Goal: Navigation & Orientation: Find specific page/section

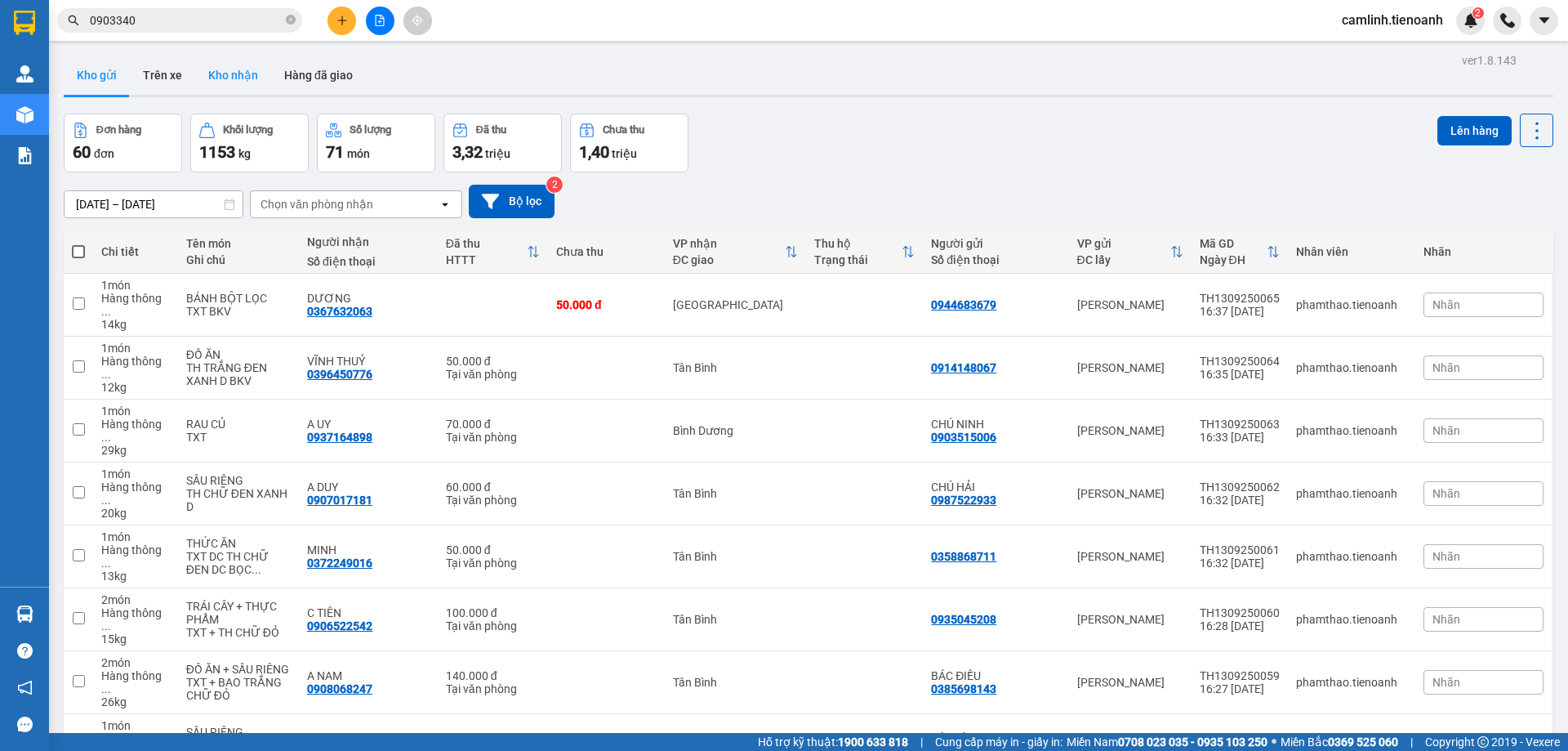
click at [246, 69] on button "Kho nhận" at bounding box center [233, 75] width 76 height 39
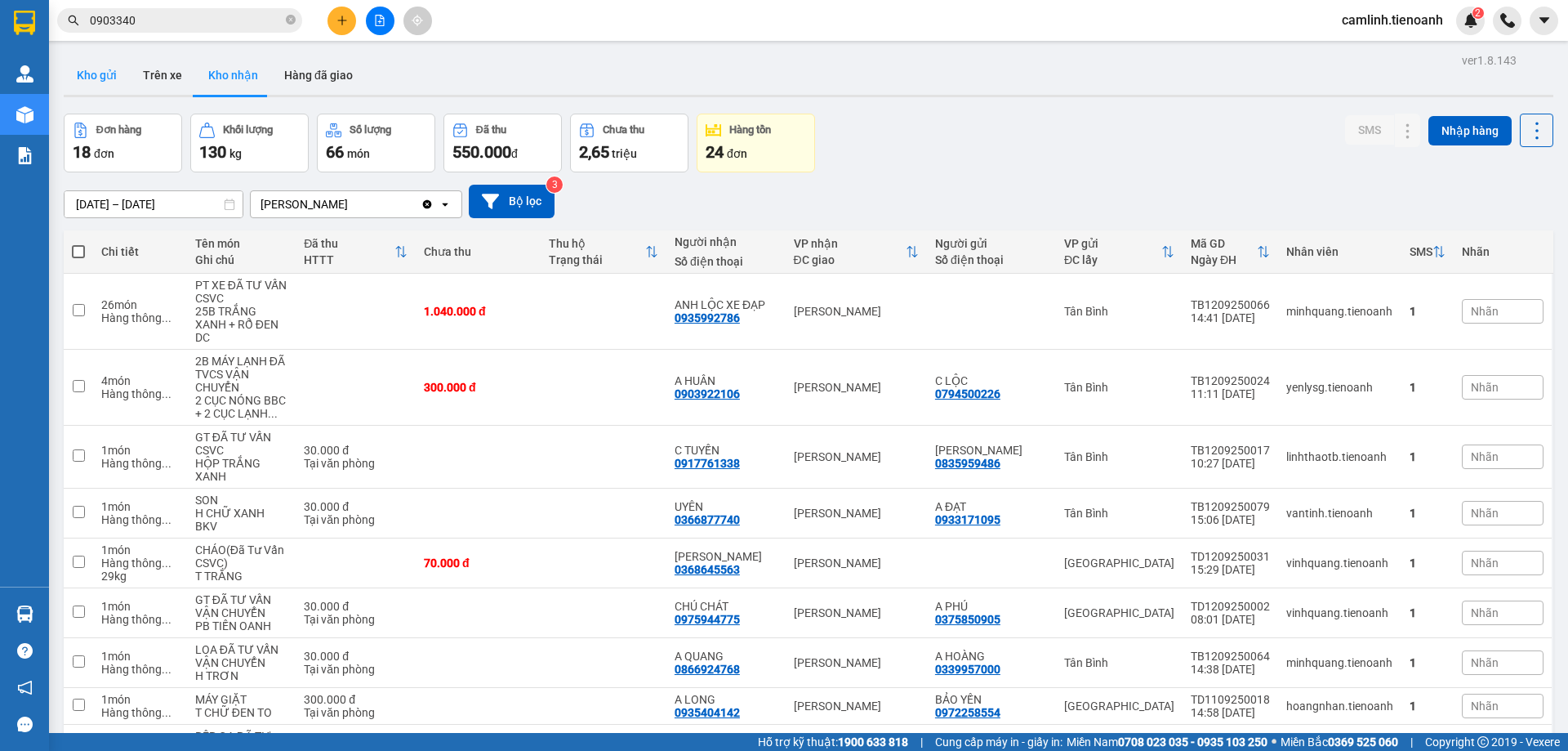
click at [110, 71] on button "Kho gửi" at bounding box center [97, 75] width 67 height 39
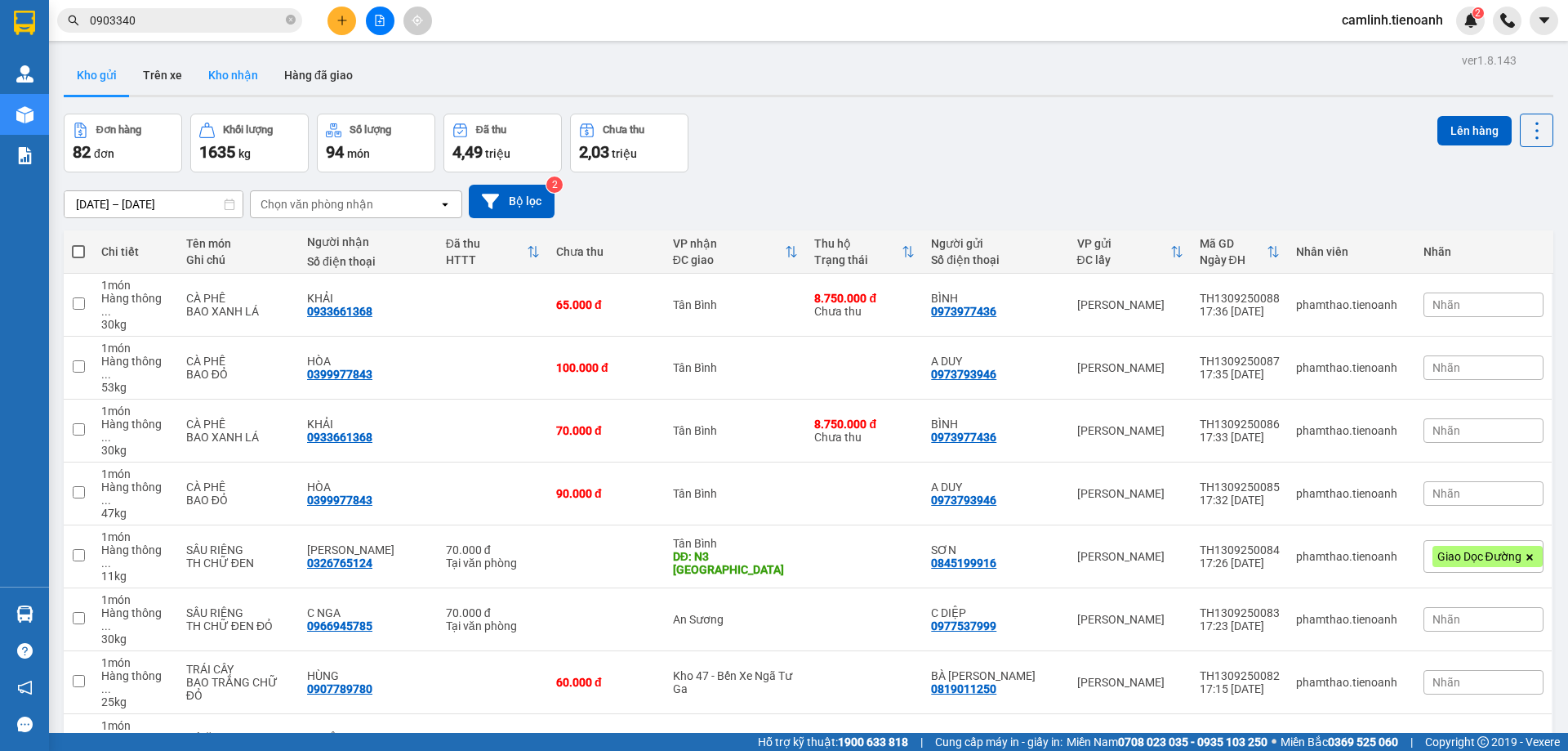
click at [239, 77] on button "Kho nhận" at bounding box center [233, 75] width 76 height 39
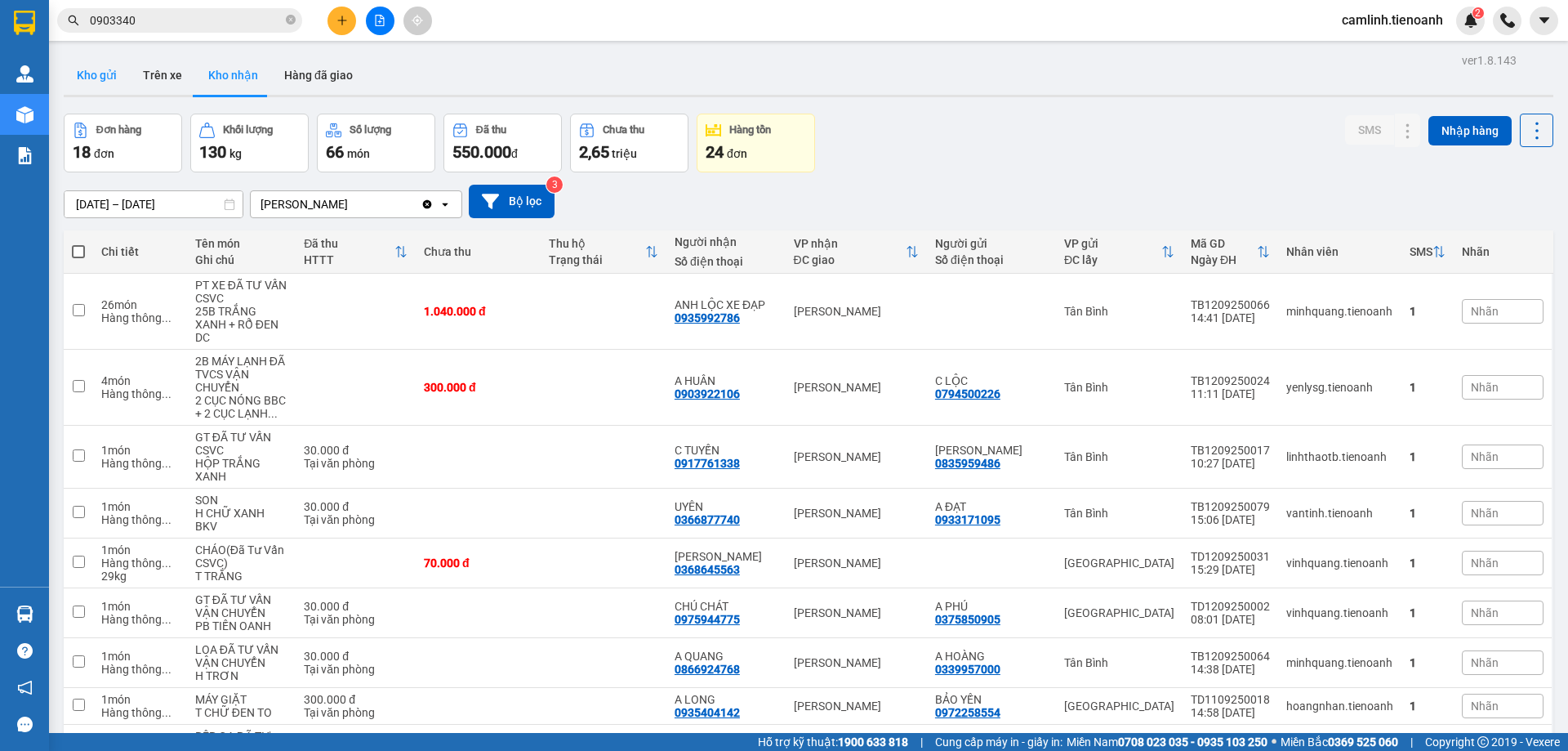
click at [98, 77] on button "Kho gửi" at bounding box center [97, 75] width 67 height 39
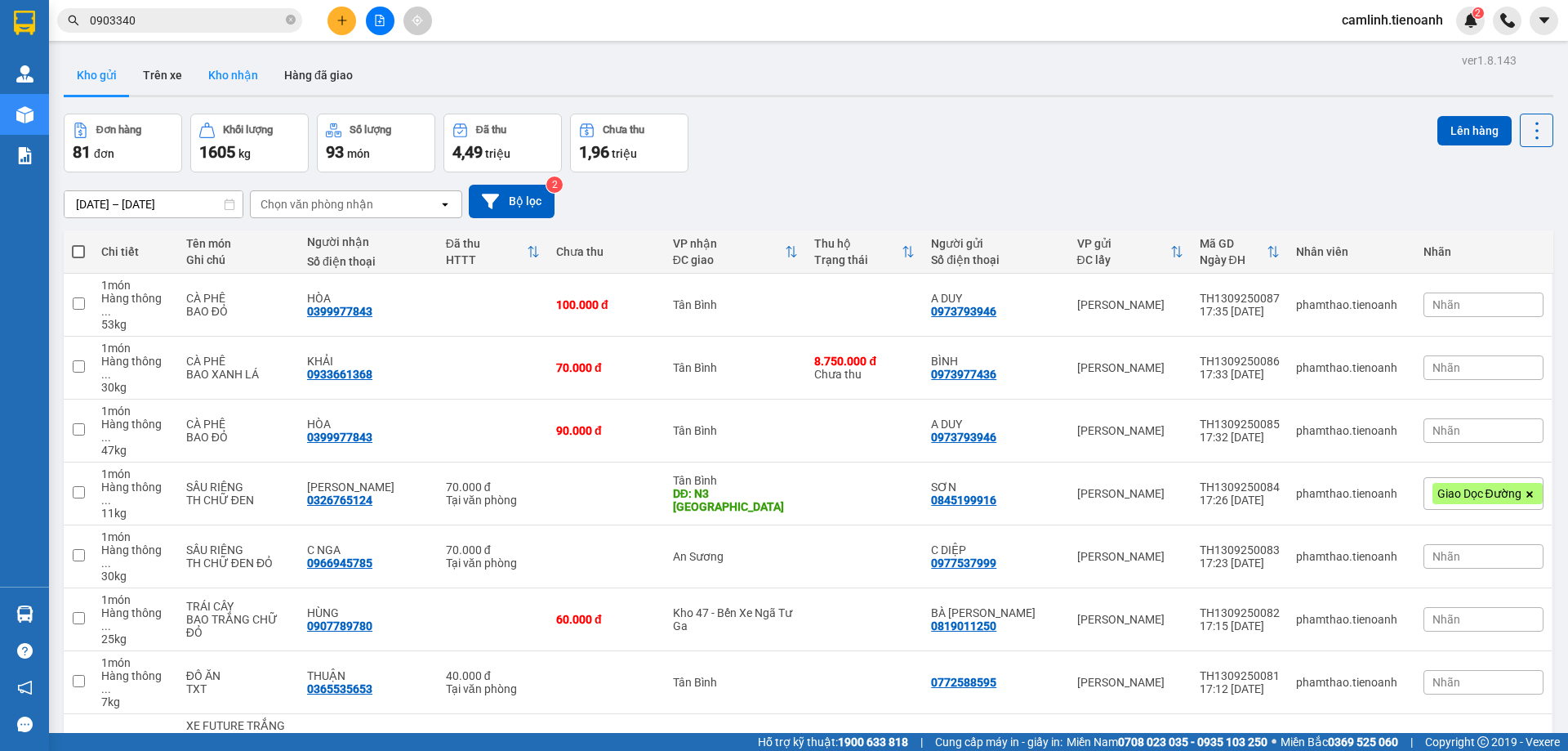
click at [235, 75] on button "Kho nhận" at bounding box center [233, 75] width 76 height 39
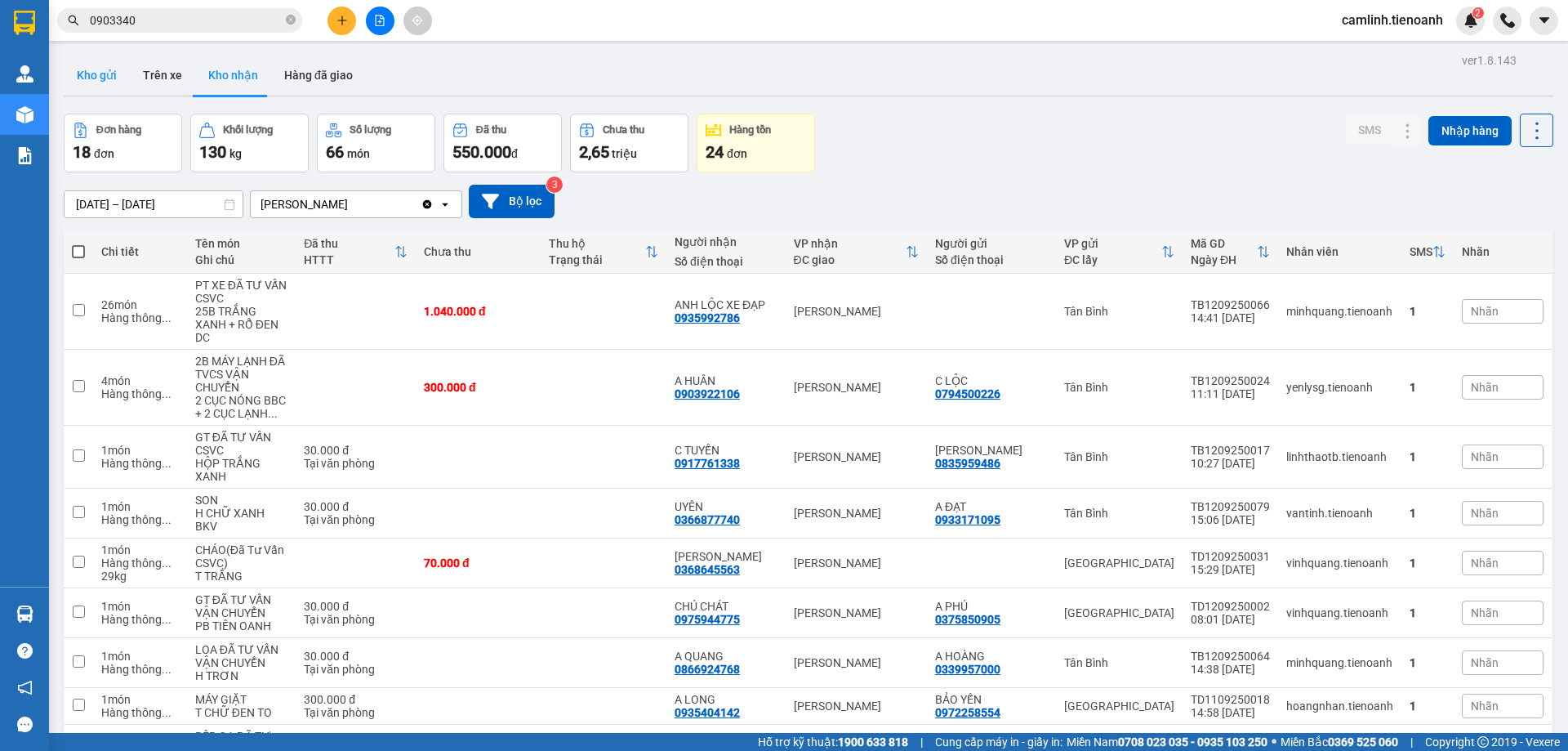
drag, startPoint x: 91, startPoint y: 80, endPoint x: 76, endPoint y: 58, distance: 26.6
click at [91, 79] on button "Kho gửi" at bounding box center [97, 75] width 67 height 39
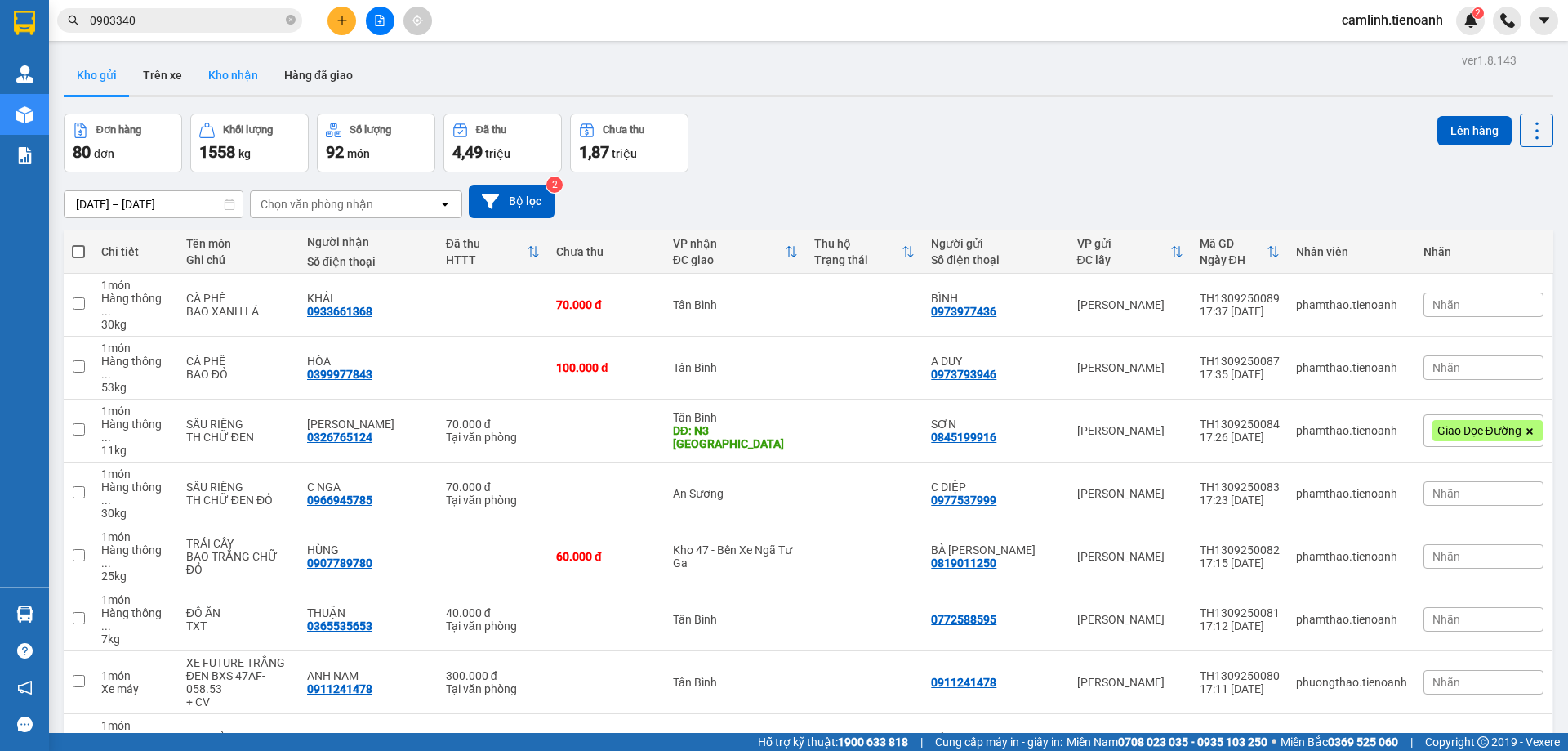
click at [240, 81] on button "Kho nhận" at bounding box center [233, 75] width 76 height 39
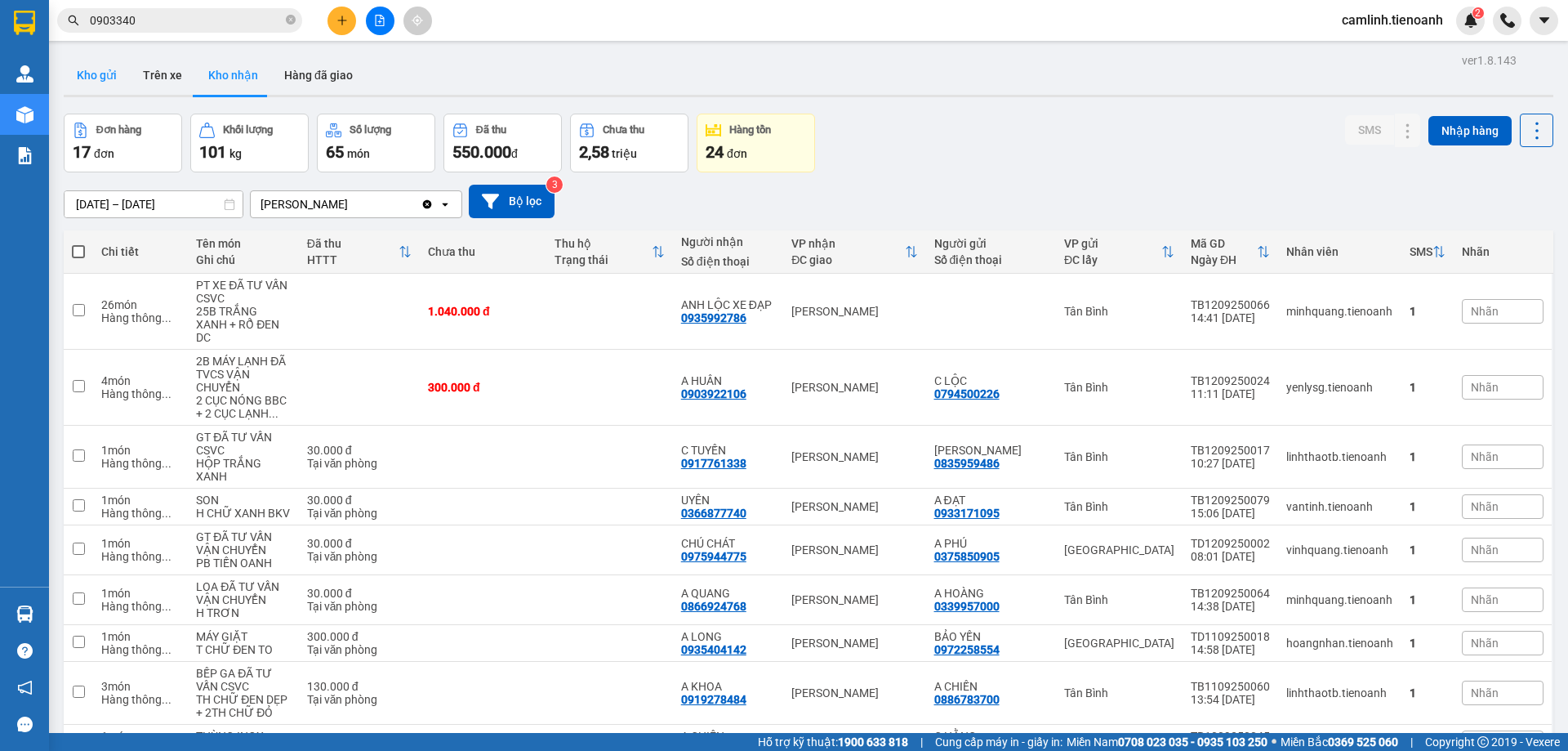
click at [90, 76] on button "Kho gửi" at bounding box center [97, 75] width 67 height 39
